Goal: Task Accomplishment & Management: Use online tool/utility

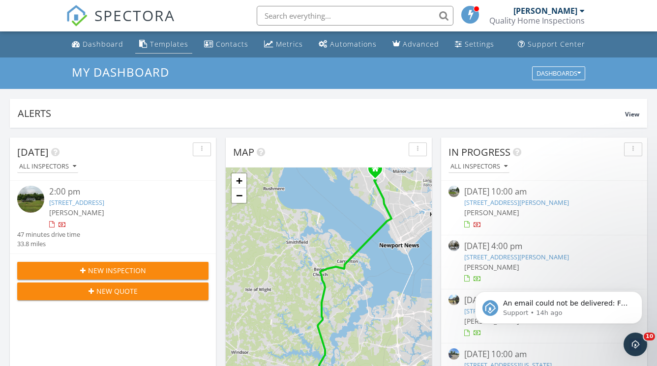
click at [166, 44] on div "Templates" at bounding box center [169, 43] width 38 height 9
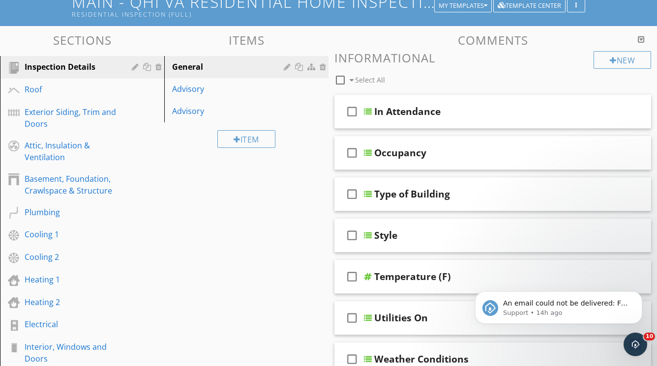
scroll to position [70, 0]
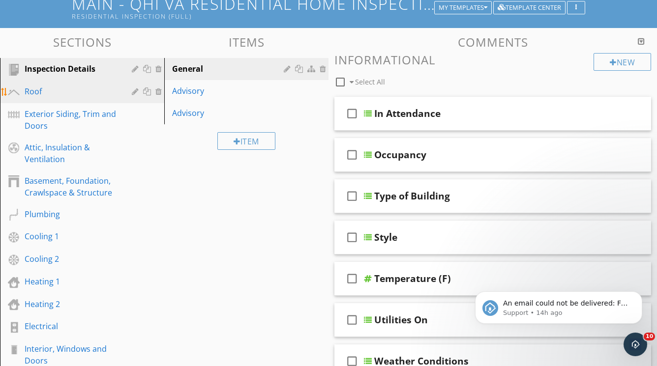
click at [43, 89] on div "Roof" at bounding box center [71, 92] width 93 height 12
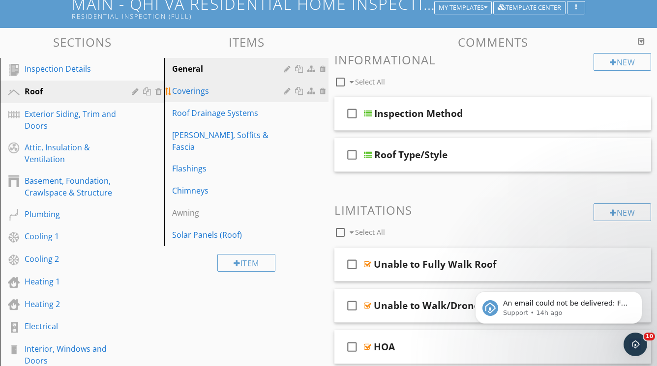
click at [201, 85] on link "Coverings" at bounding box center [247, 91] width 161 height 22
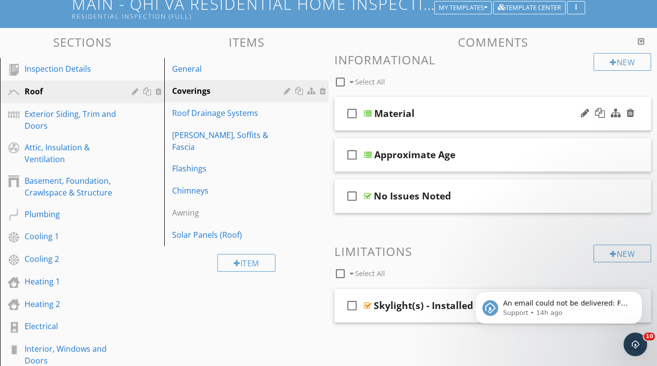
click at [369, 112] on div at bounding box center [368, 114] width 8 height 8
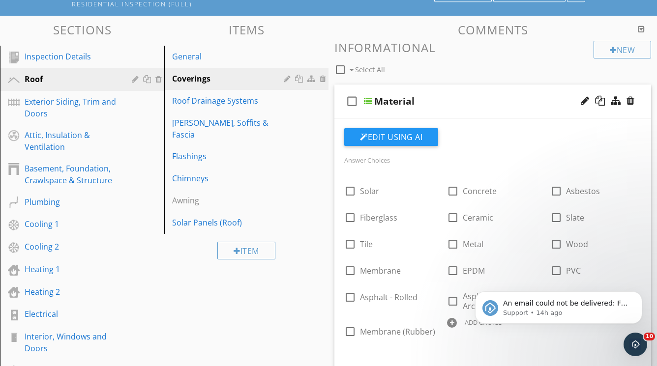
scroll to position [90, 0]
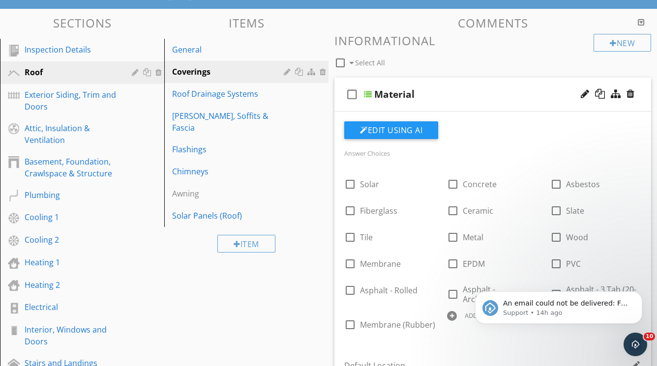
click at [367, 93] on div at bounding box center [368, 94] width 8 height 8
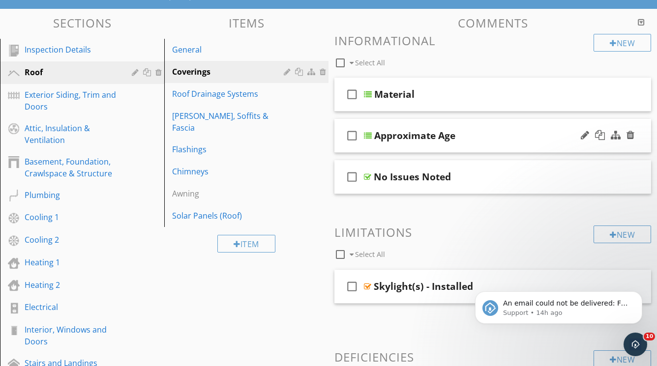
click at [367, 134] on div at bounding box center [368, 136] width 8 height 8
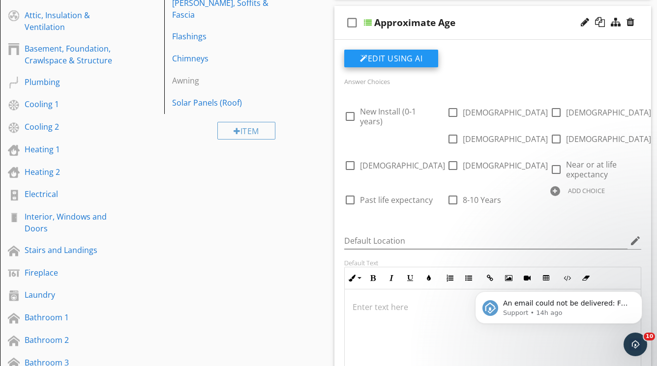
scroll to position [203, 0]
click at [369, 22] on div at bounding box center [368, 22] width 8 height 8
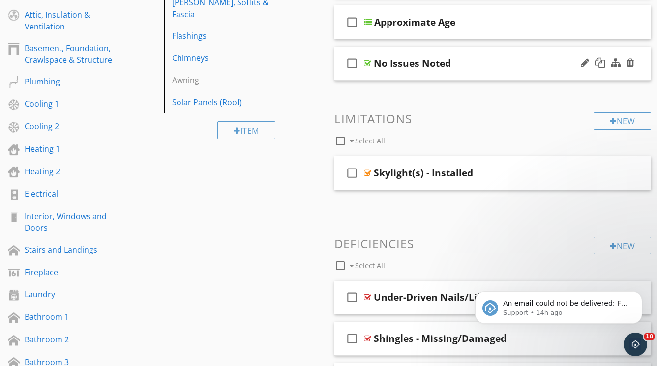
click at [368, 62] on div at bounding box center [367, 64] width 7 height 8
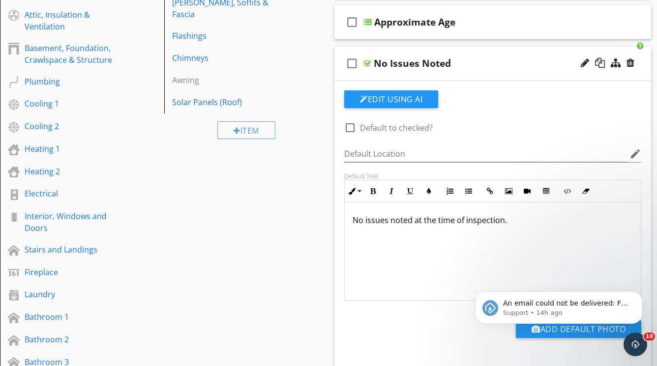
click at [372, 64] on div "check_box_outline_blank No Issues Noted" at bounding box center [492, 64] width 317 height 34
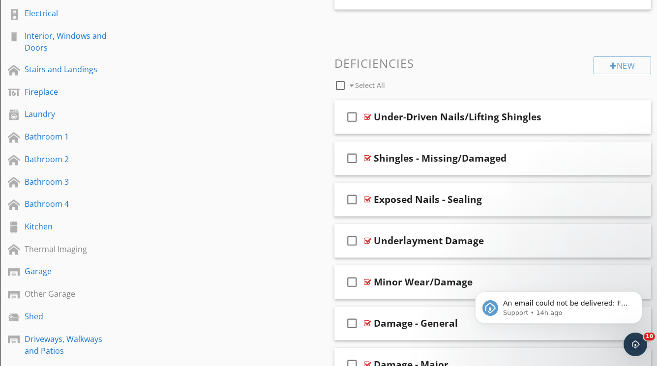
scroll to position [388, 0]
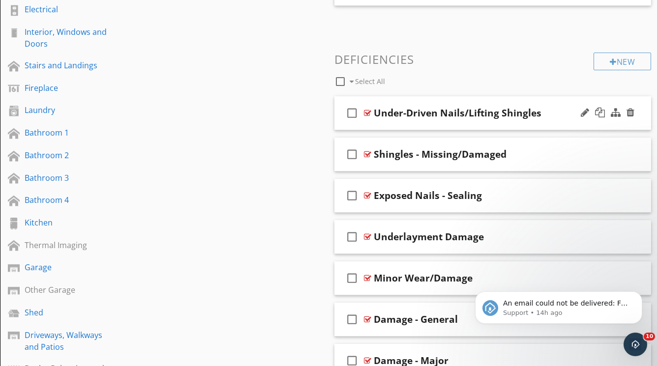
click at [370, 110] on div at bounding box center [367, 113] width 7 height 8
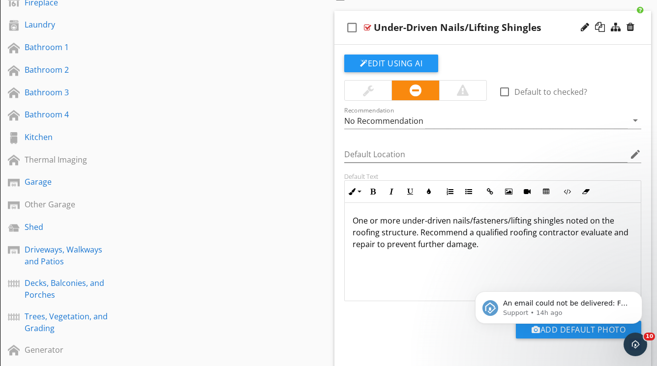
scroll to position [0, 0]
click at [363, 26] on div "check_box_outline_blank" at bounding box center [354, 28] width 20 height 24
click at [352, 27] on icon "check_box" at bounding box center [352, 28] width 16 height 24
click at [369, 28] on div at bounding box center [367, 28] width 7 height 8
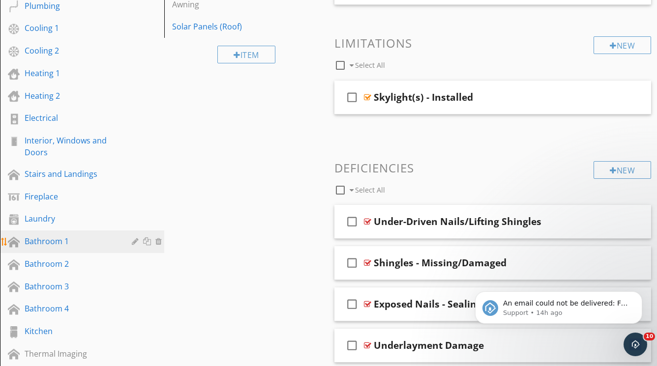
scroll to position [278, 0]
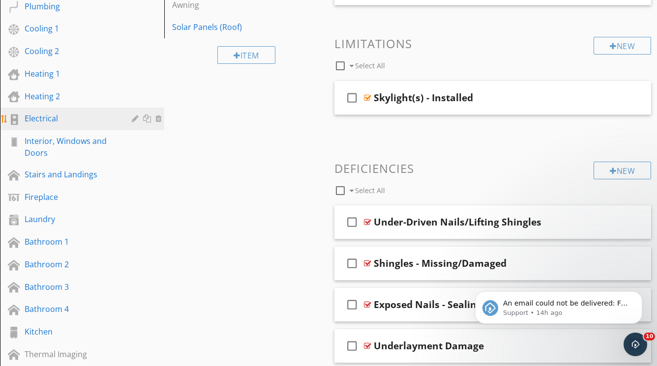
click at [44, 118] on div "Electrical" at bounding box center [71, 119] width 93 height 12
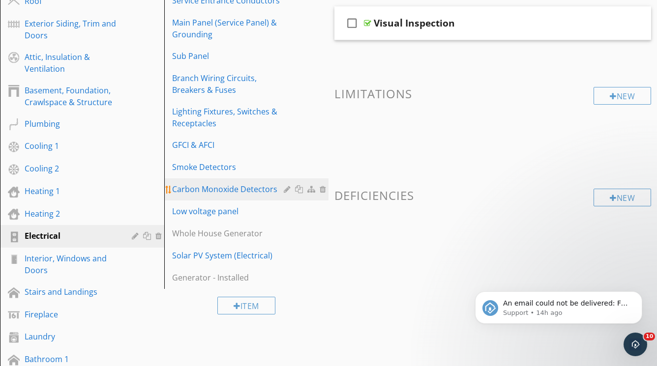
scroll to position [151, 0]
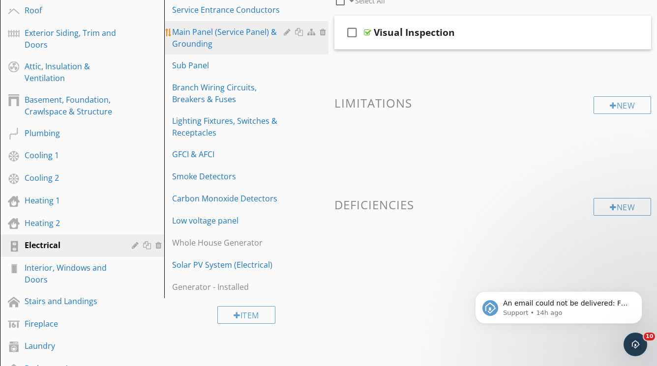
click at [214, 32] on div "Main Panel (Service Panel) & Grounding" at bounding box center [229, 38] width 115 height 24
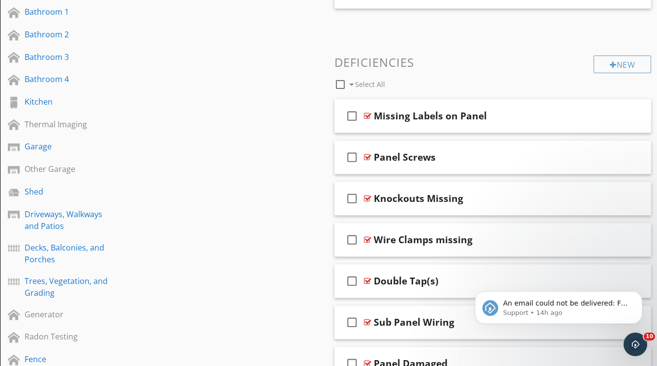
scroll to position [512, 0]
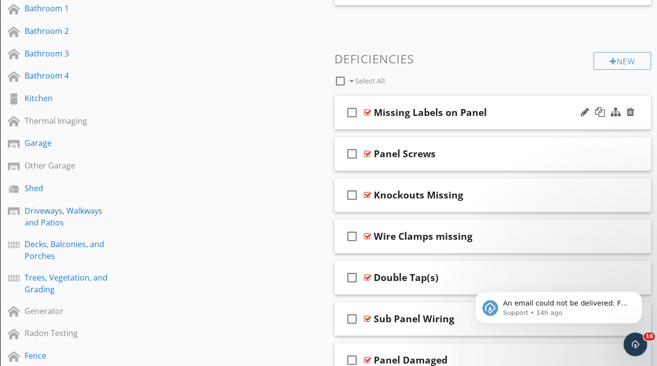
click at [368, 112] on div at bounding box center [367, 113] width 7 height 8
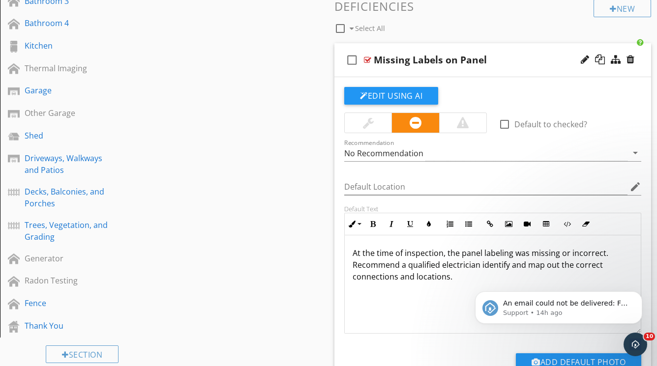
scroll to position [551, 0]
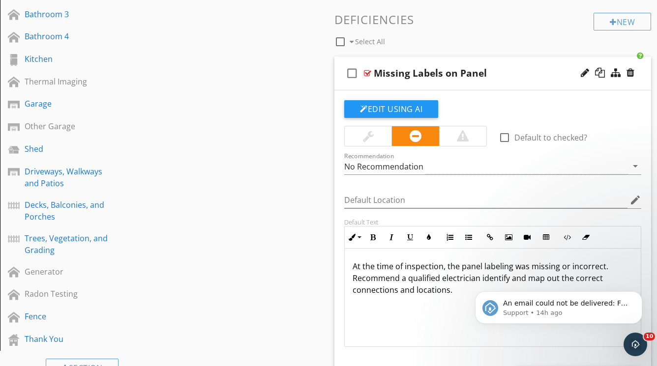
click at [368, 71] on div at bounding box center [367, 73] width 7 height 8
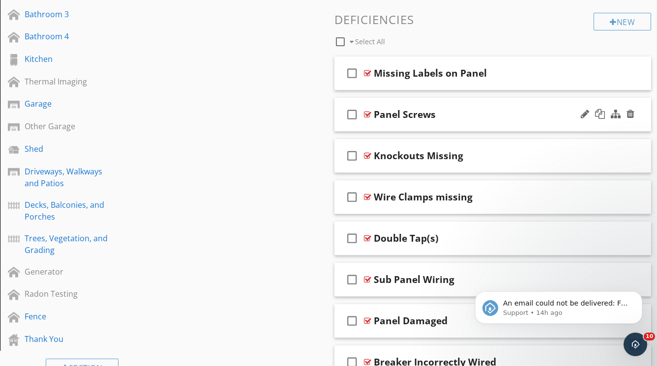
click at [370, 115] on div at bounding box center [367, 115] width 7 height 8
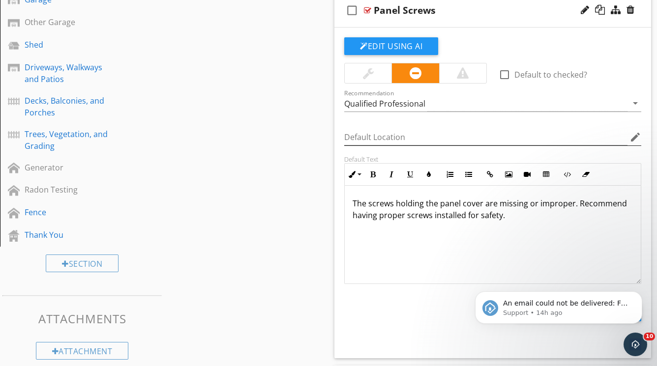
scroll to position [629, 0]
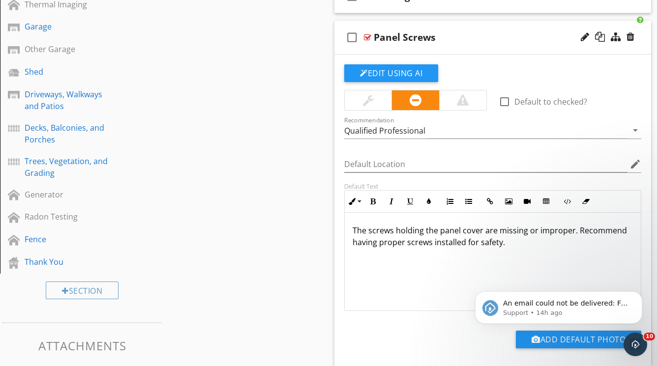
click at [367, 36] on div at bounding box center [367, 37] width 7 height 8
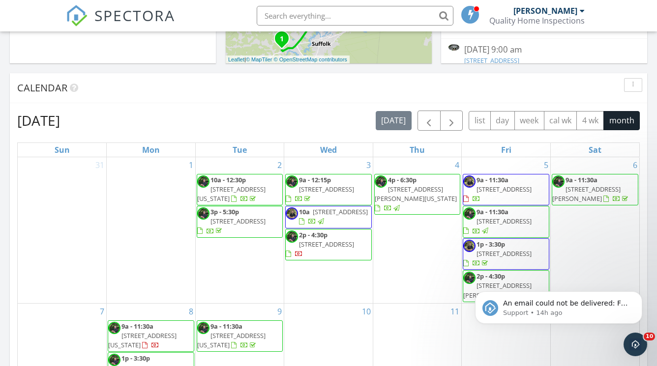
click at [498, 253] on span "[STREET_ADDRESS]" at bounding box center [504, 253] width 55 height 9
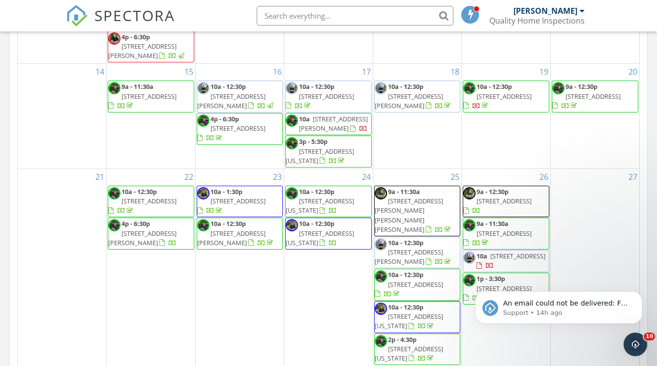
scroll to position [496, 0]
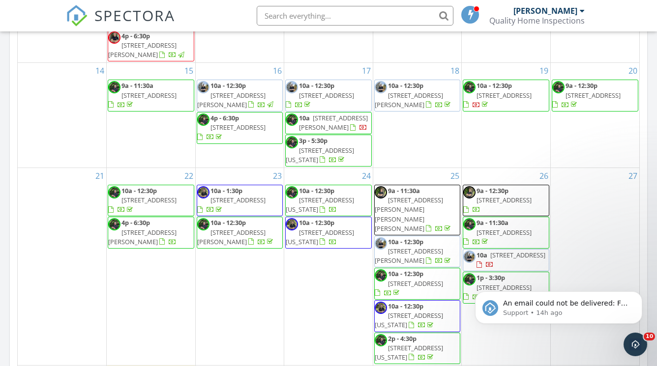
click at [335, 241] on span "[STREET_ADDRESS][US_STATE]" at bounding box center [320, 237] width 68 height 18
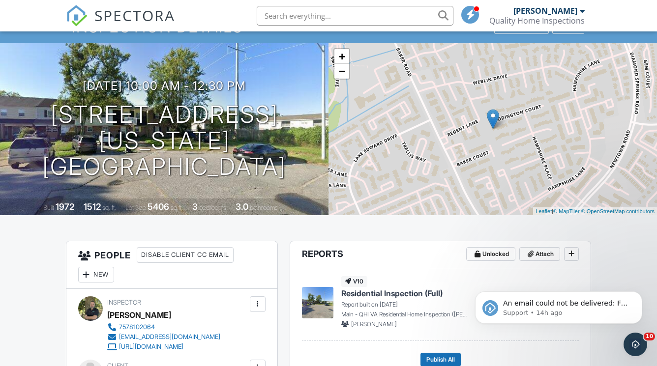
scroll to position [45, 0]
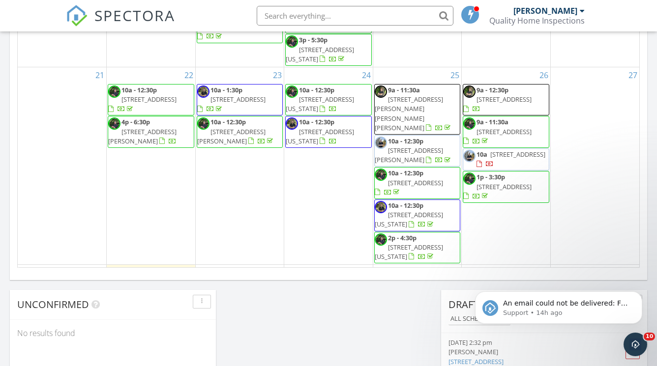
scroll to position [172, 0]
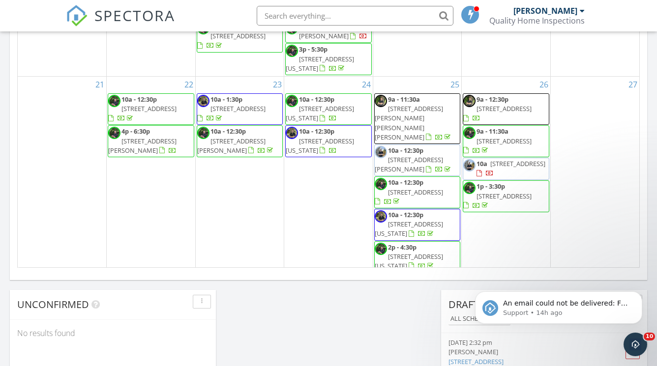
click at [414, 220] on span "932 N Hilltop Rd, Virginia Beach 23454" at bounding box center [409, 229] width 68 height 18
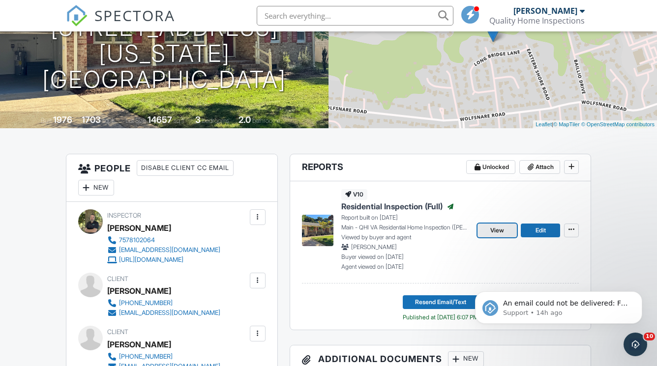
click at [500, 229] on span "View" at bounding box center [497, 231] width 14 height 10
